Goal: Transaction & Acquisition: Book appointment/travel/reservation

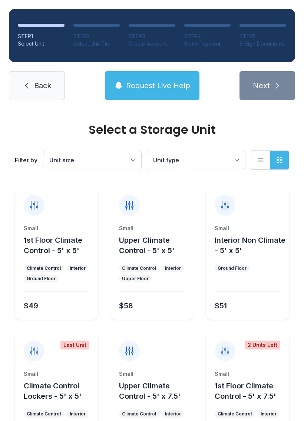
click at [114, 160] on span "Unit size" at bounding box center [88, 160] width 79 height 9
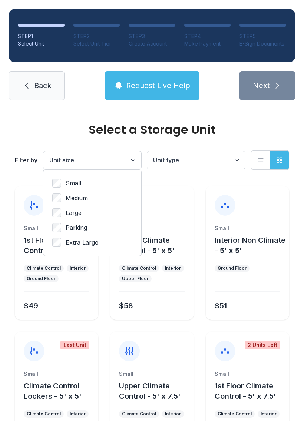
click at [104, 158] on span "Unit size" at bounding box center [88, 160] width 79 height 9
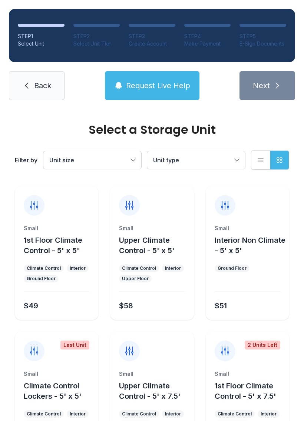
click at [75, 158] on span "Unit size" at bounding box center [88, 160] width 79 height 9
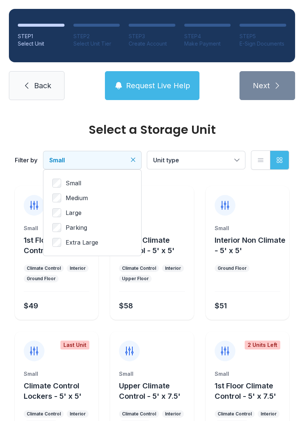
click at [176, 166] on button "Unit type" at bounding box center [196, 160] width 98 height 18
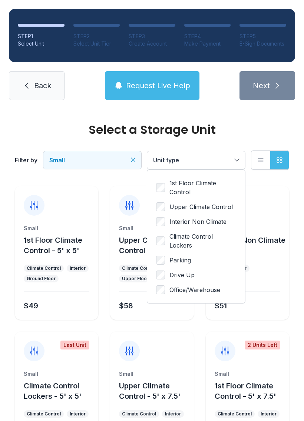
click at [164, 159] on span "Unit type" at bounding box center [166, 159] width 26 height 7
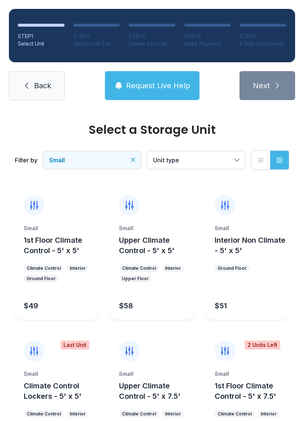
click at [133, 160] on icon "Clear filters" at bounding box center [132, 159] width 7 height 7
click at [25, 85] on icon at bounding box center [26, 85] width 9 height 9
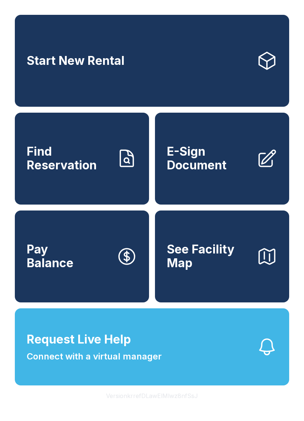
click at [43, 67] on span "Start New Rental" at bounding box center [76, 61] width 98 height 14
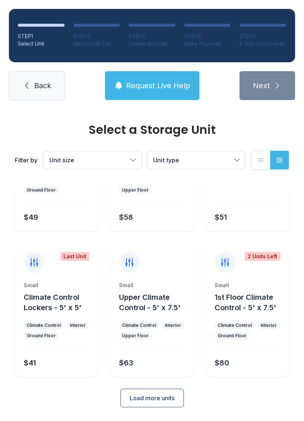
click at [167, 397] on span "Load more units" at bounding box center [152, 397] width 45 height 9
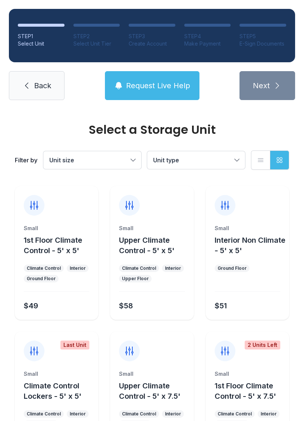
click at [170, 85] on span "Request Live Help" at bounding box center [158, 85] width 64 height 10
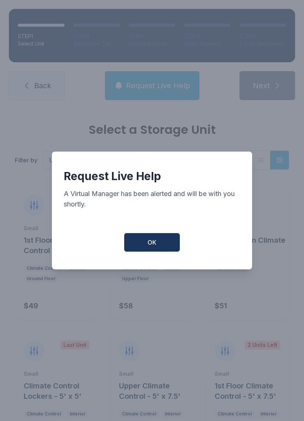
click at [143, 248] on button "OK" at bounding box center [152, 242] width 56 height 19
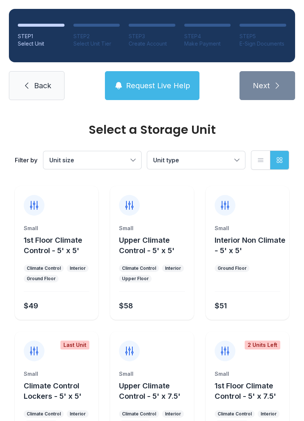
click at [171, 163] on span "Unit type" at bounding box center [166, 159] width 26 height 7
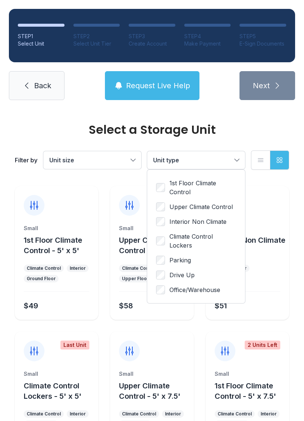
click at [169, 159] on span "Unit type" at bounding box center [166, 159] width 26 height 7
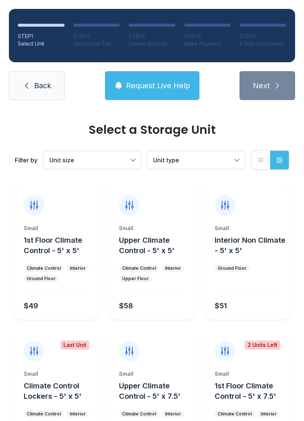
click at [24, 82] on icon at bounding box center [26, 85] width 9 height 9
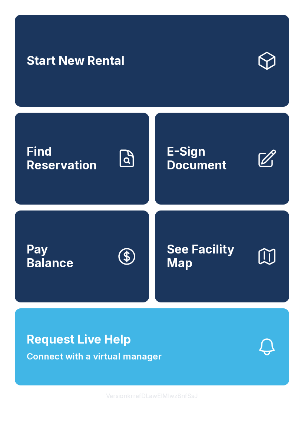
click at [249, 73] on link "Start New Rental" at bounding box center [152, 61] width 274 height 92
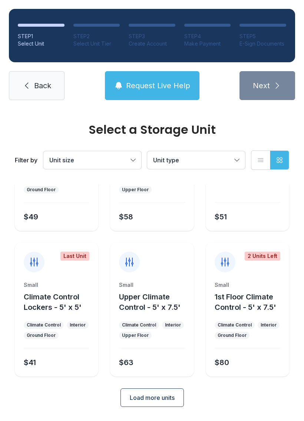
scroll to position [88, 0]
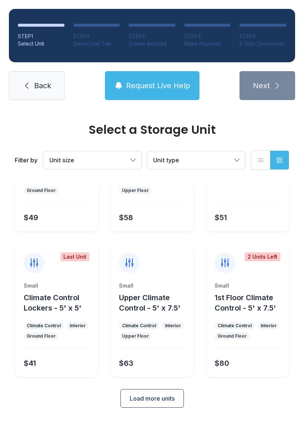
click at [165, 397] on span "Load more units" at bounding box center [152, 398] width 45 height 9
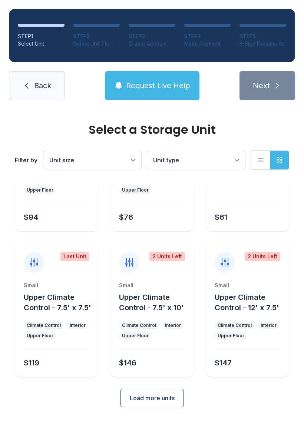
scroll to position [379, 0]
click at [46, 79] on link "Back" at bounding box center [37, 85] width 56 height 29
